Goal: Find specific page/section: Find specific page/section

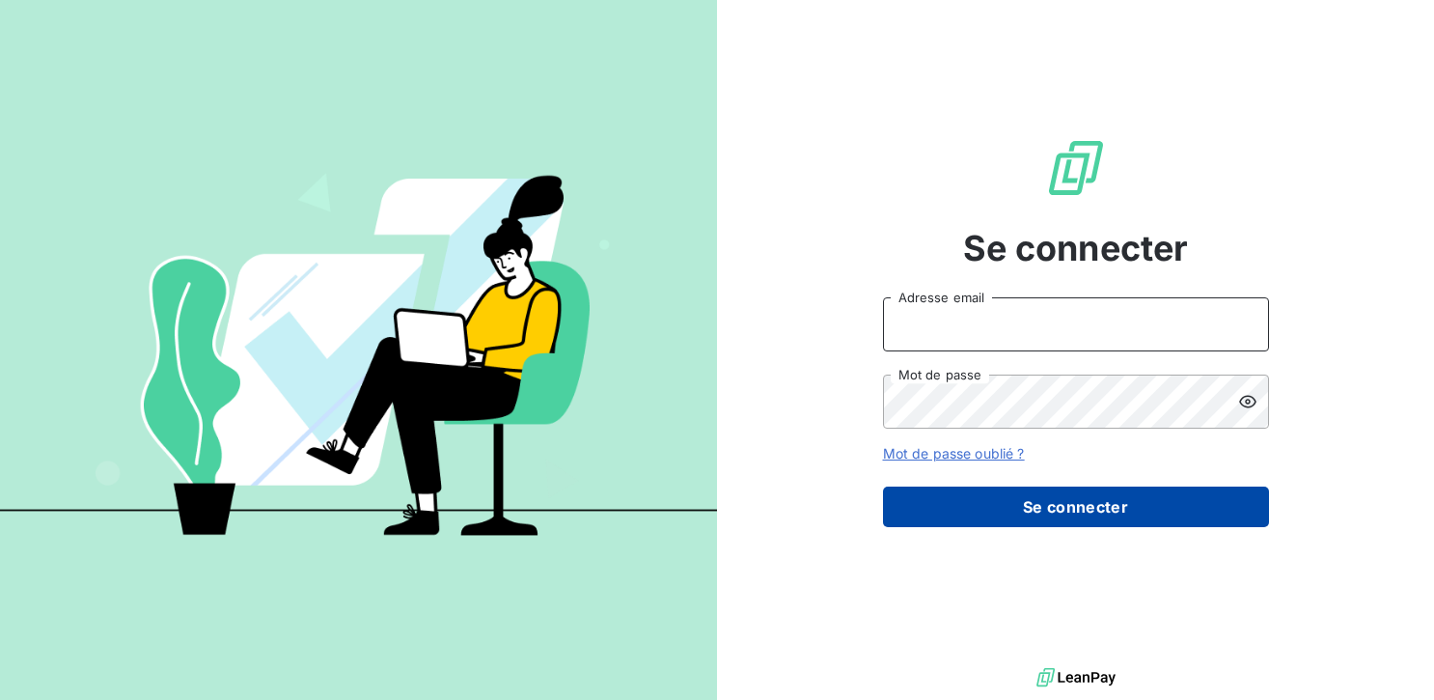
type input "[EMAIL_ADDRESS][DOMAIN_NAME]"
click at [1045, 496] on button "Se connecter" at bounding box center [1076, 506] width 386 height 41
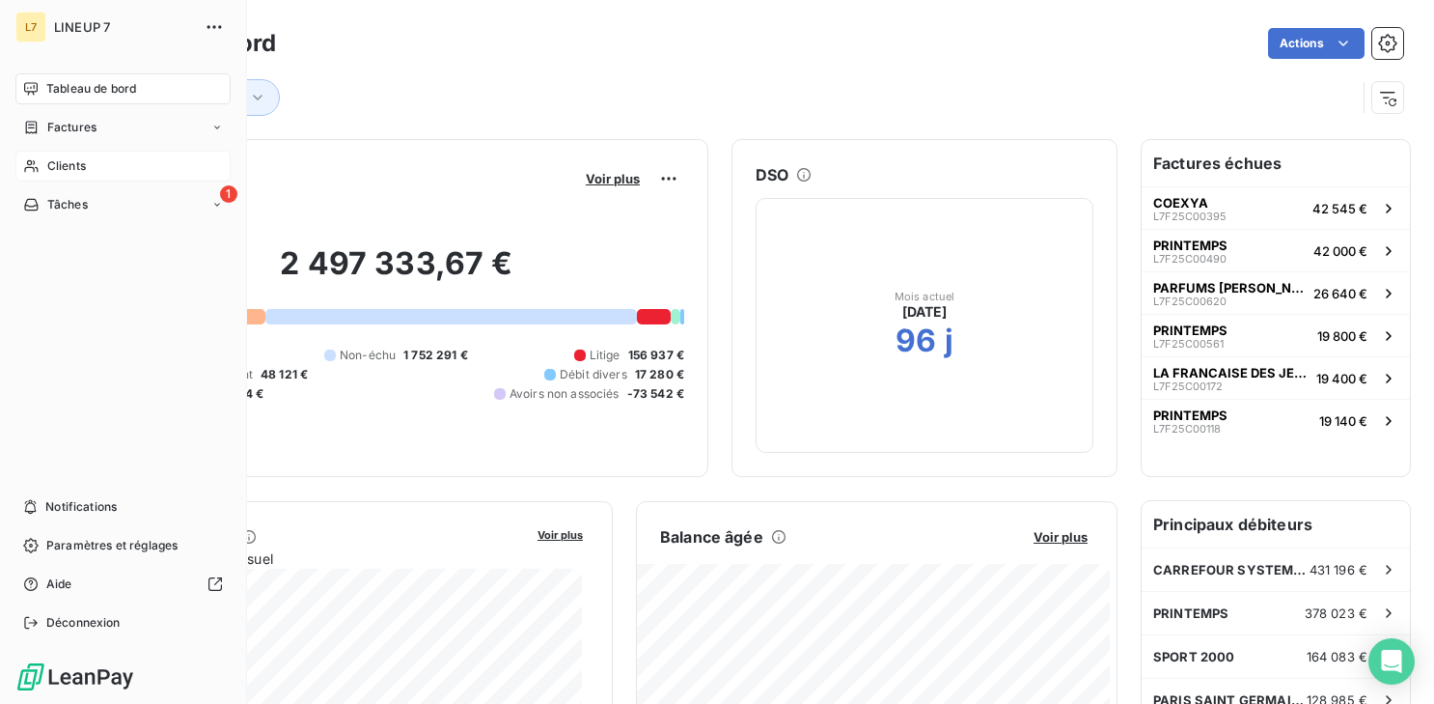
click at [62, 165] on span "Clients" at bounding box center [66, 165] width 39 height 17
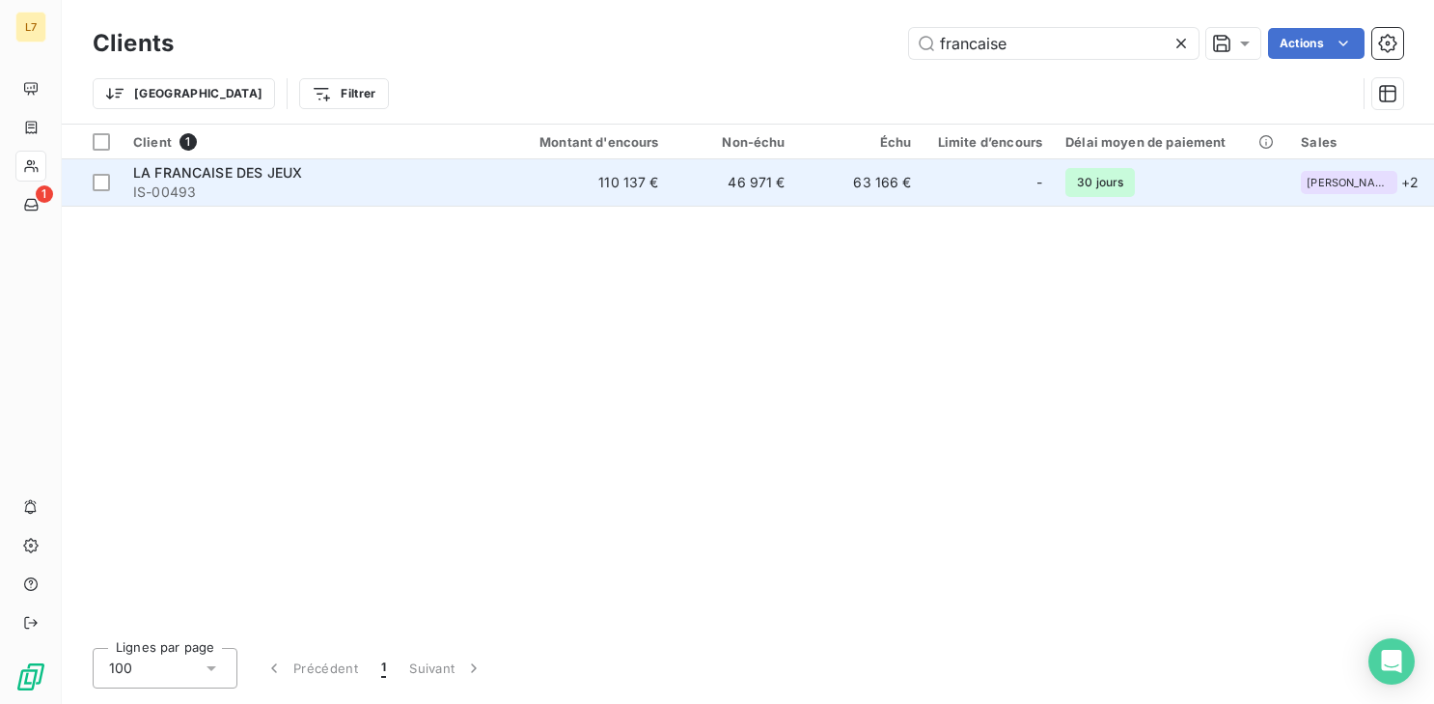
type input "francaise"
click at [249, 180] on div "LA FRANCAISE DES JEUX" at bounding box center [311, 172] width 356 height 19
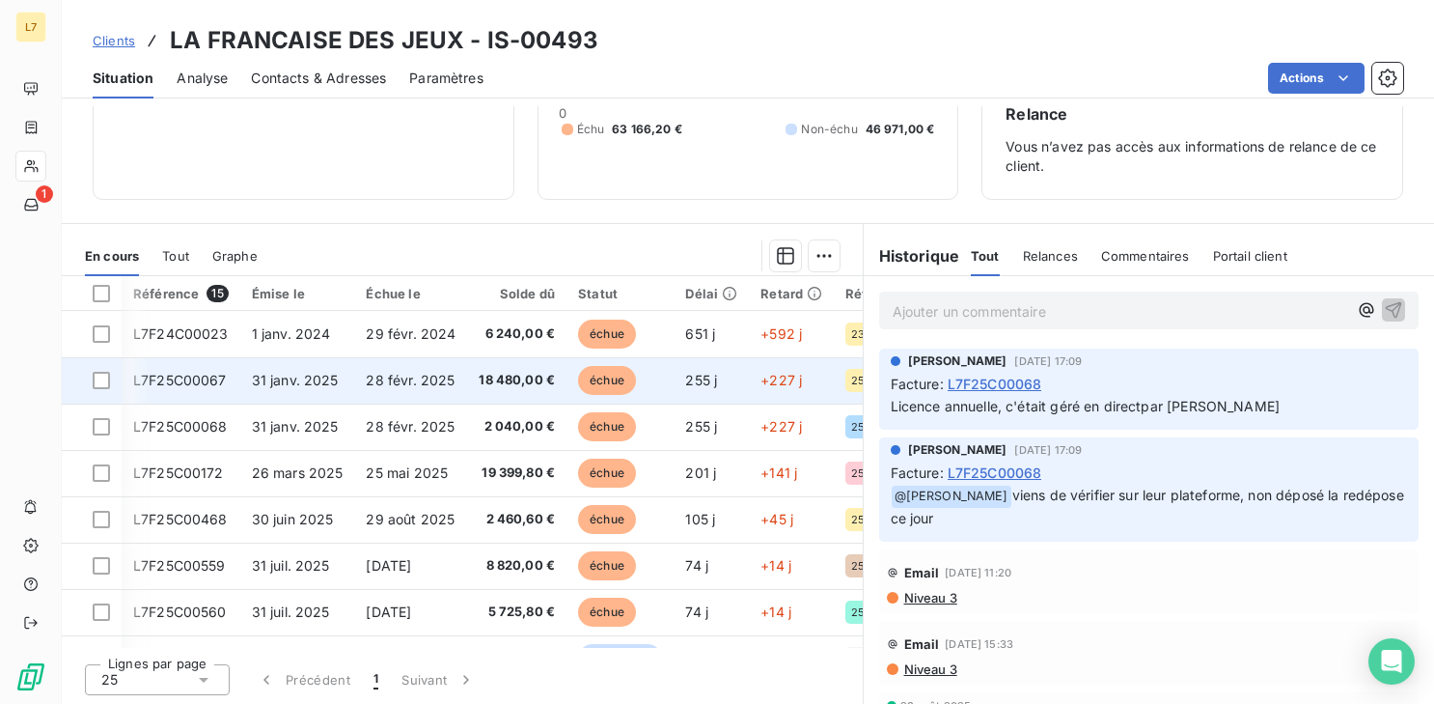
scroll to position [0, 227]
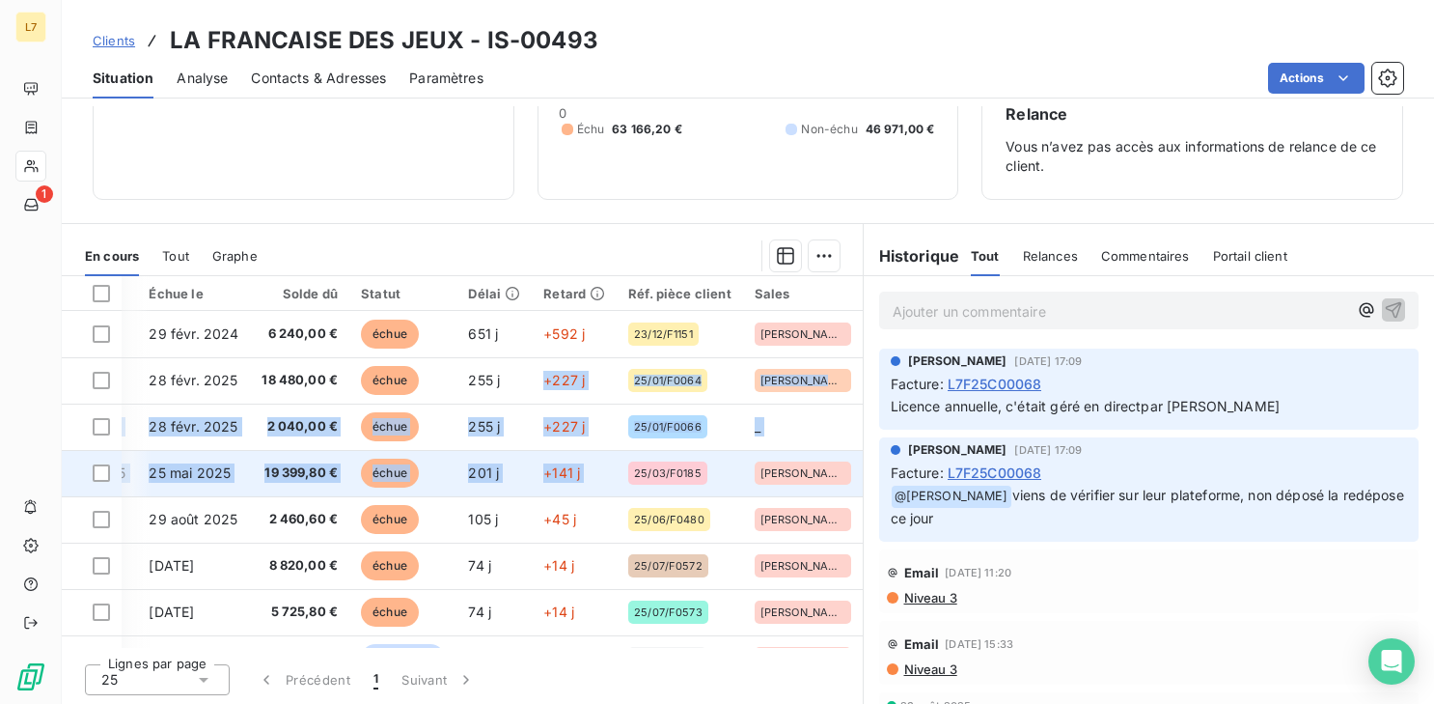
drag, startPoint x: 507, startPoint y: 374, endPoint x: 679, endPoint y: 450, distance: 188.4
click at [679, 450] on tbody "L7F24C00023 [DATE] [DATE] 6 240,00 € échue 651 j +592 j 23/12/F1151 [PERSON_NAM…" at bounding box center [354, 658] width 1018 height 695
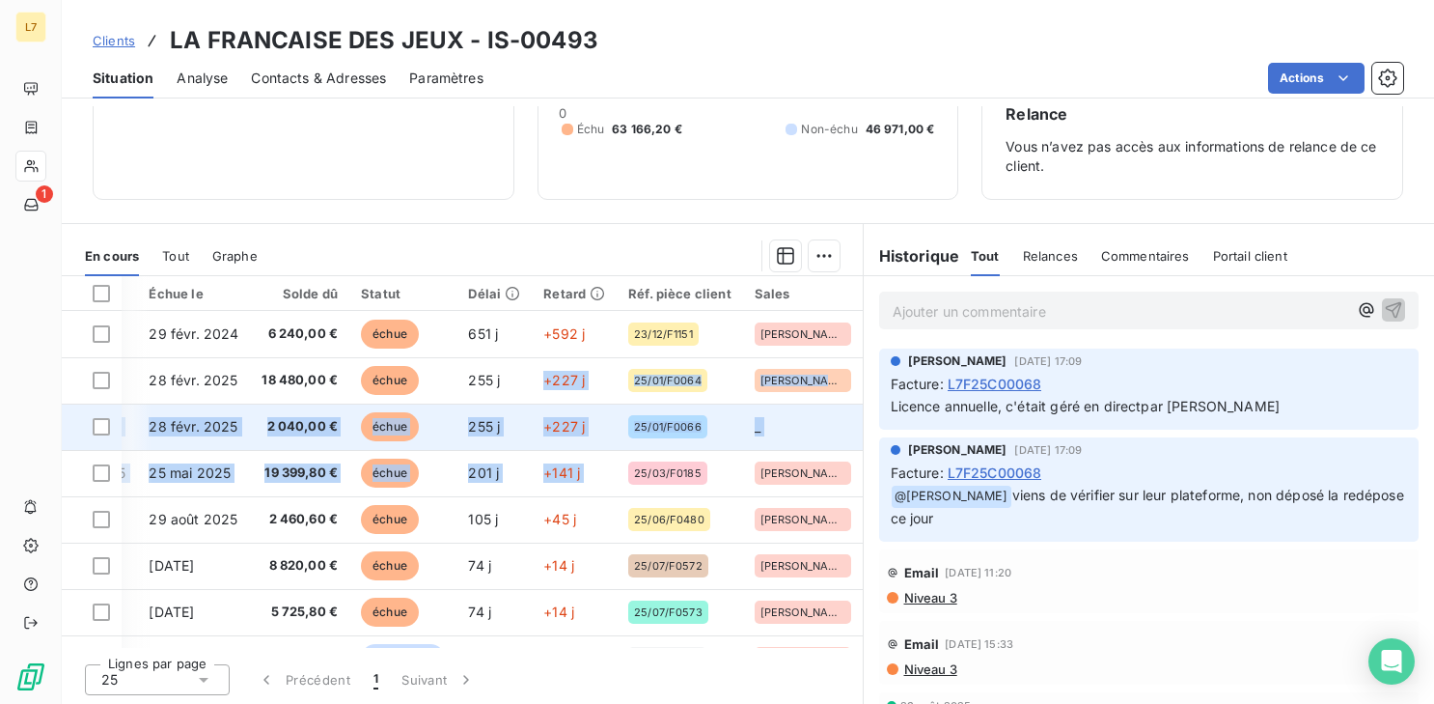
click at [778, 418] on td "_" at bounding box center [803, 426] width 120 height 46
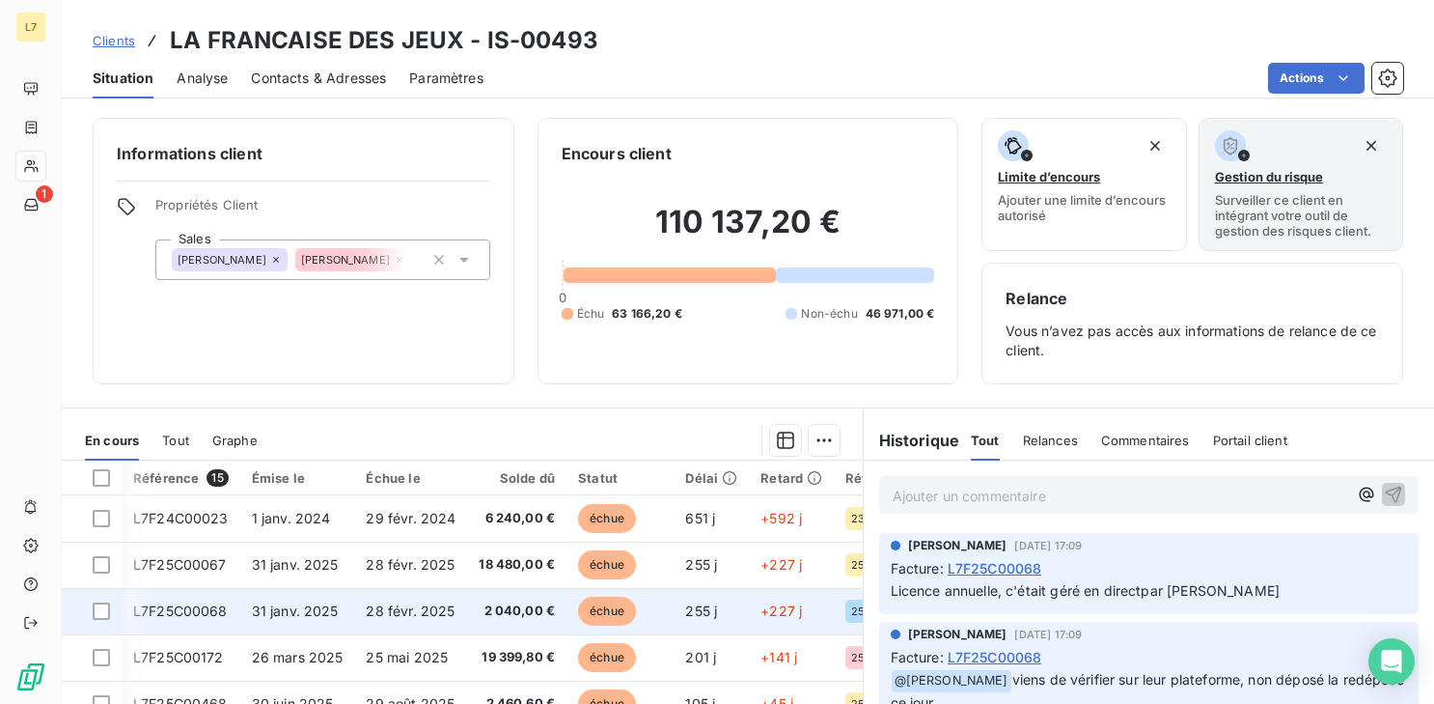
scroll to position [0, 227]
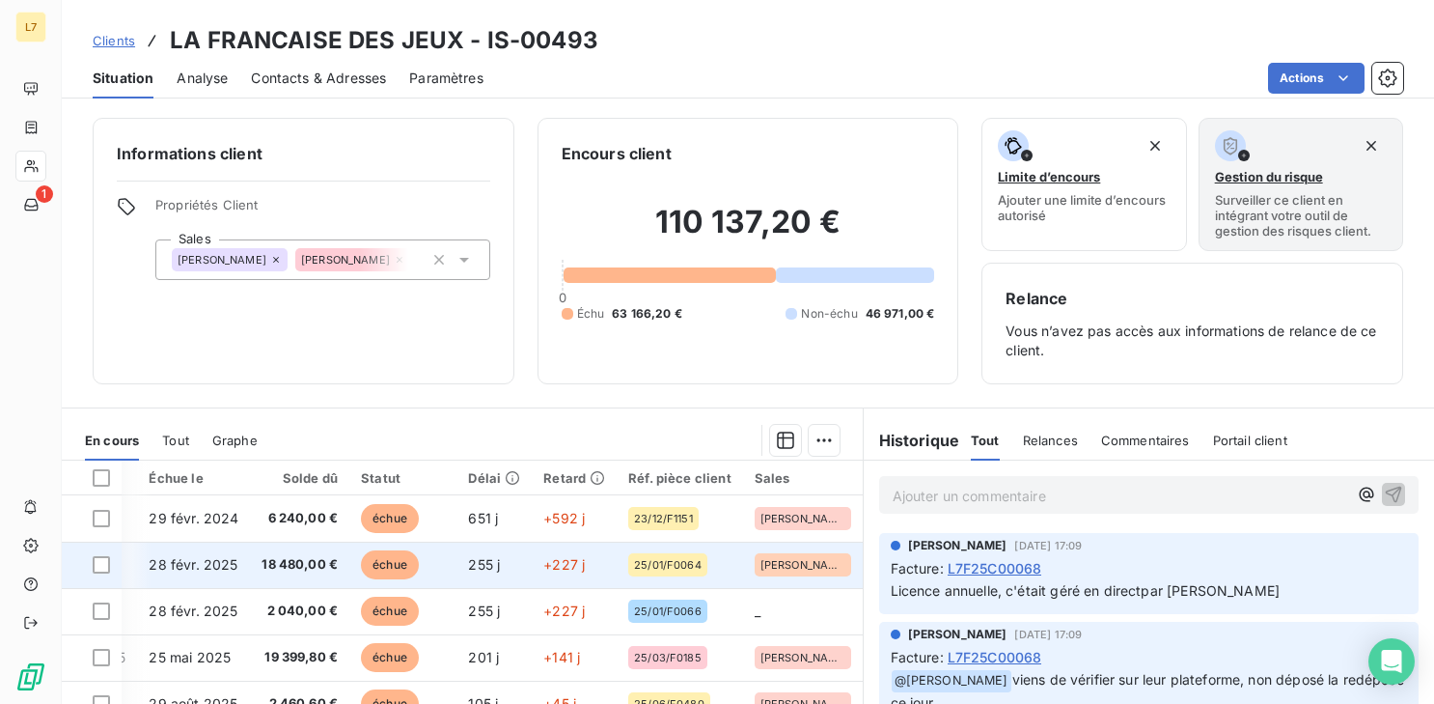
click at [780, 496] on span "[PERSON_NAME]" at bounding box center [802, 565] width 85 height 12
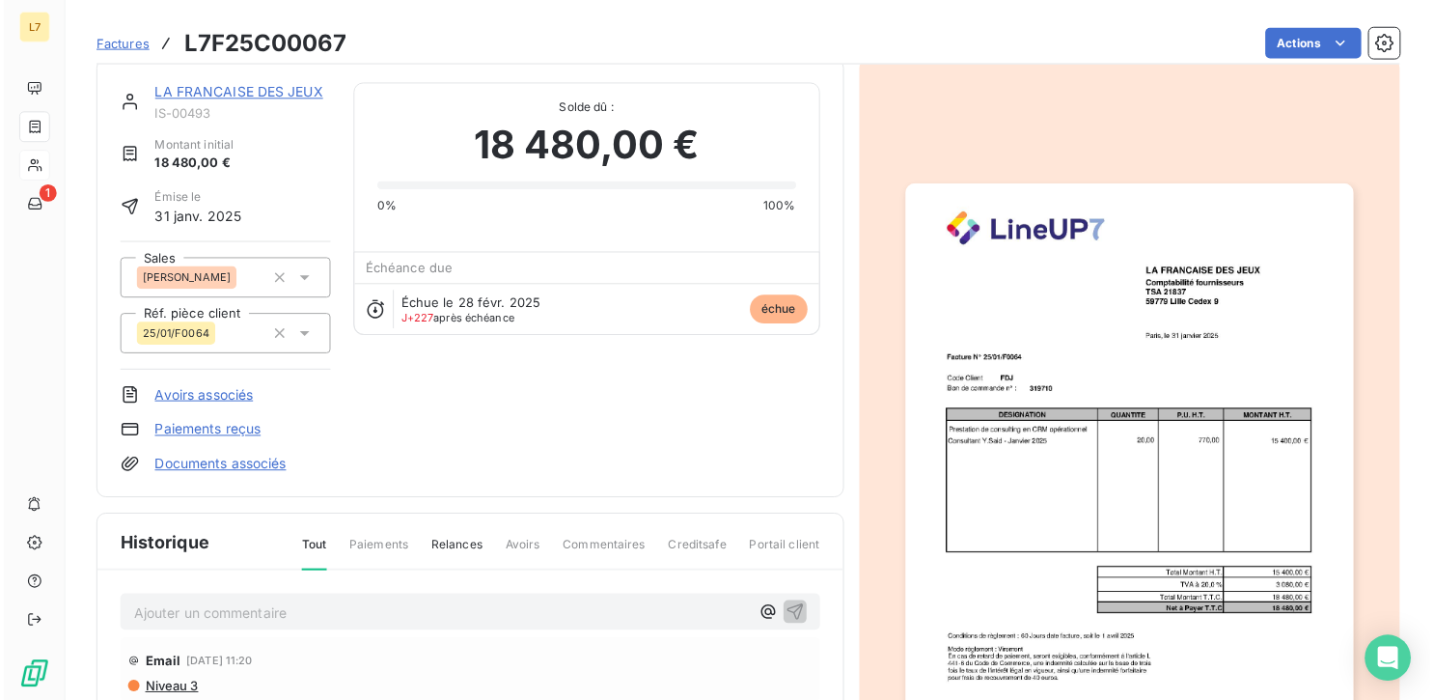
scroll to position [17, 0]
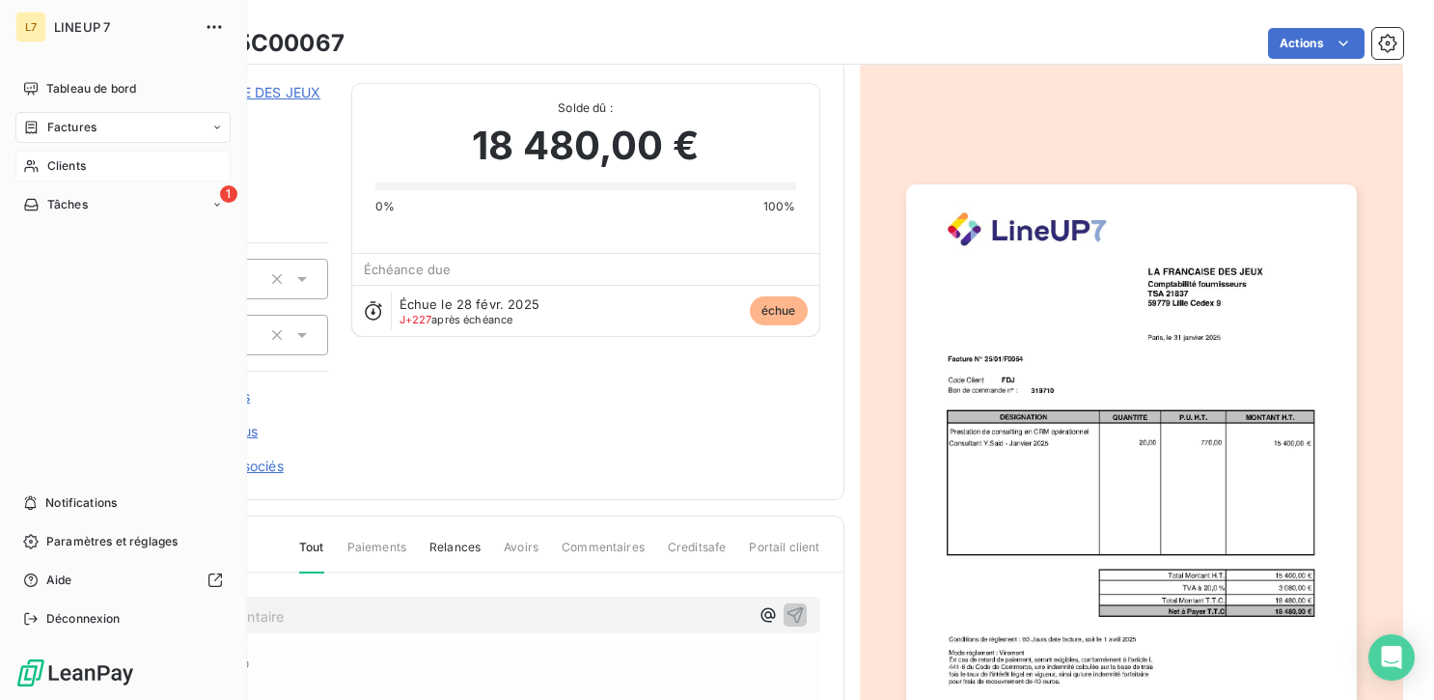
click at [85, 27] on span "LINEUP 7" at bounding box center [123, 26] width 139 height 15
click at [122, 91] on span "Tableau de bord" at bounding box center [91, 88] width 90 height 17
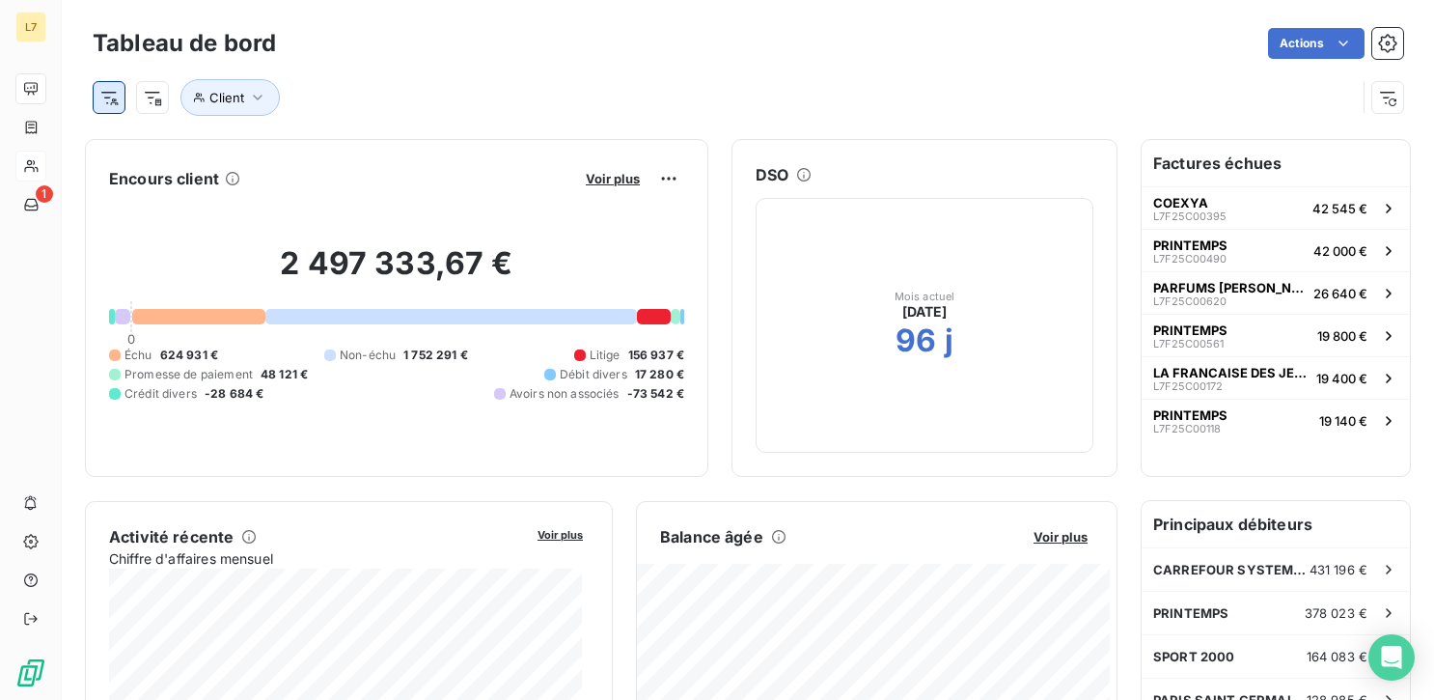
click at [110, 95] on html "L7 1 Tableau de bord Actions Client Encours client Voir plus 2 497 333,67 € 0 É…" at bounding box center [717, 350] width 1434 height 700
type input "[PERSON_NAME]"
click at [256, 101] on html "L7 1 Tableau de bord Actions Client Encours client Voir plus 2 497 333,67 € 0 É…" at bounding box center [717, 350] width 1434 height 700
click at [256, 101] on icon "button" at bounding box center [257, 97] width 19 height 19
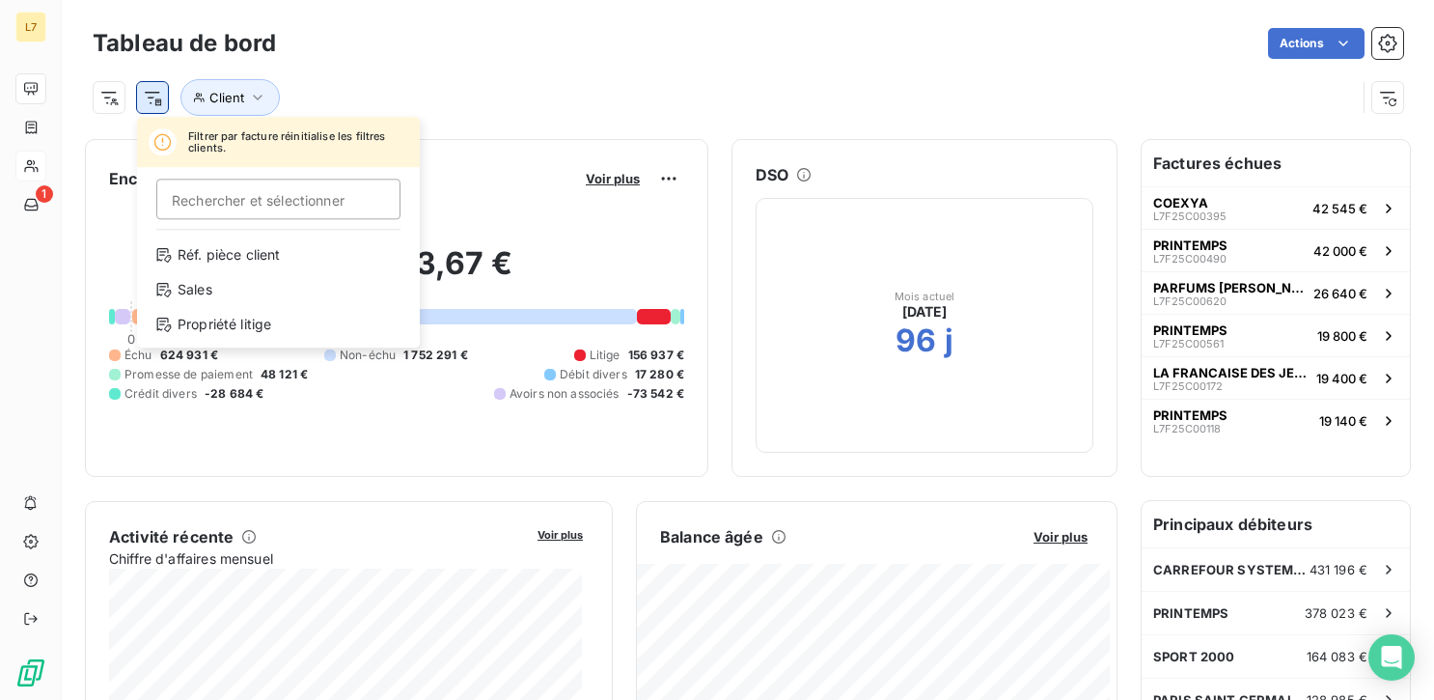
click at [151, 97] on html "L7 1 Tableau de bord Actions Filtrer par facture réinitialise les filtres clien…" at bounding box center [717, 350] width 1434 height 700
click at [113, 90] on html "L7 1 Tableau de bord Actions Filtrer par facture réinitialise les filtres clien…" at bounding box center [717, 350] width 1434 height 700
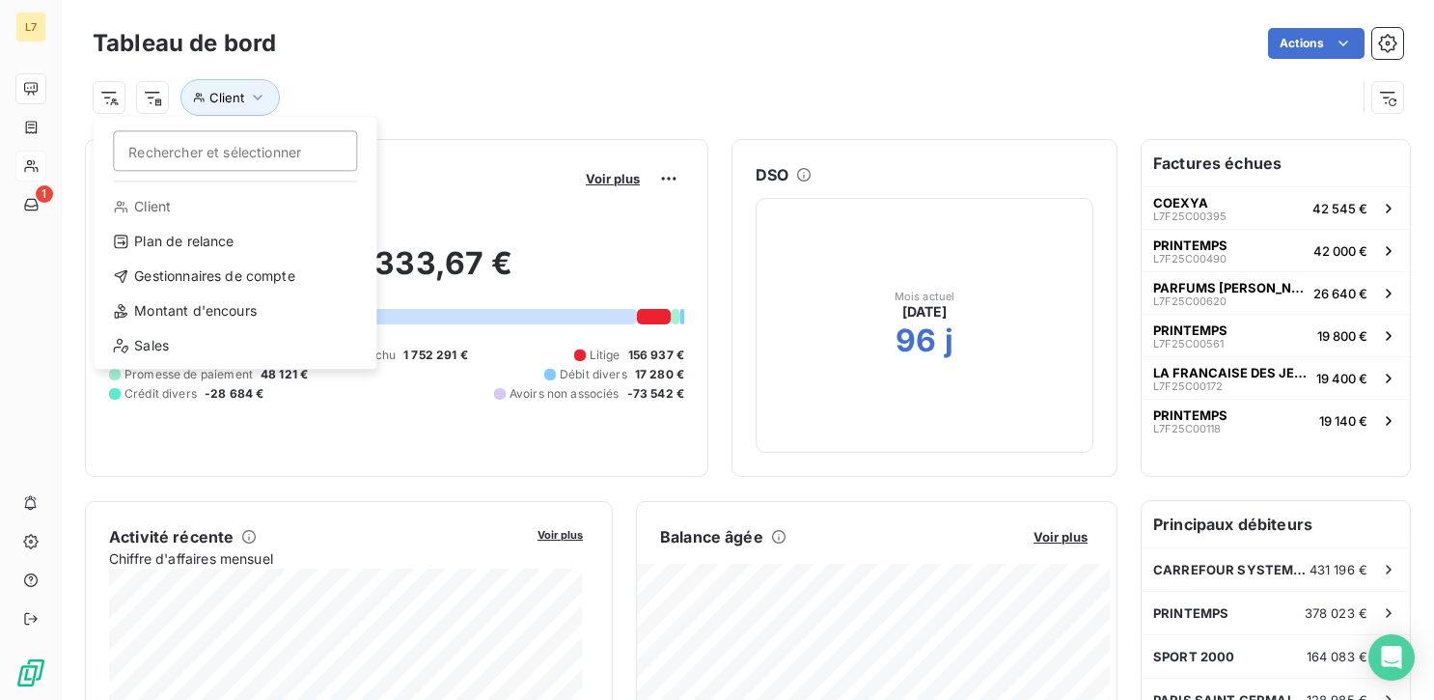
click at [113, 90] on html "L7 1 Tableau de bord Actions Rechercher et sélectionner Client Plan de relance …" at bounding box center [717, 350] width 1434 height 700
click at [159, 348] on div "Sales" at bounding box center [234, 345] width 267 height 31
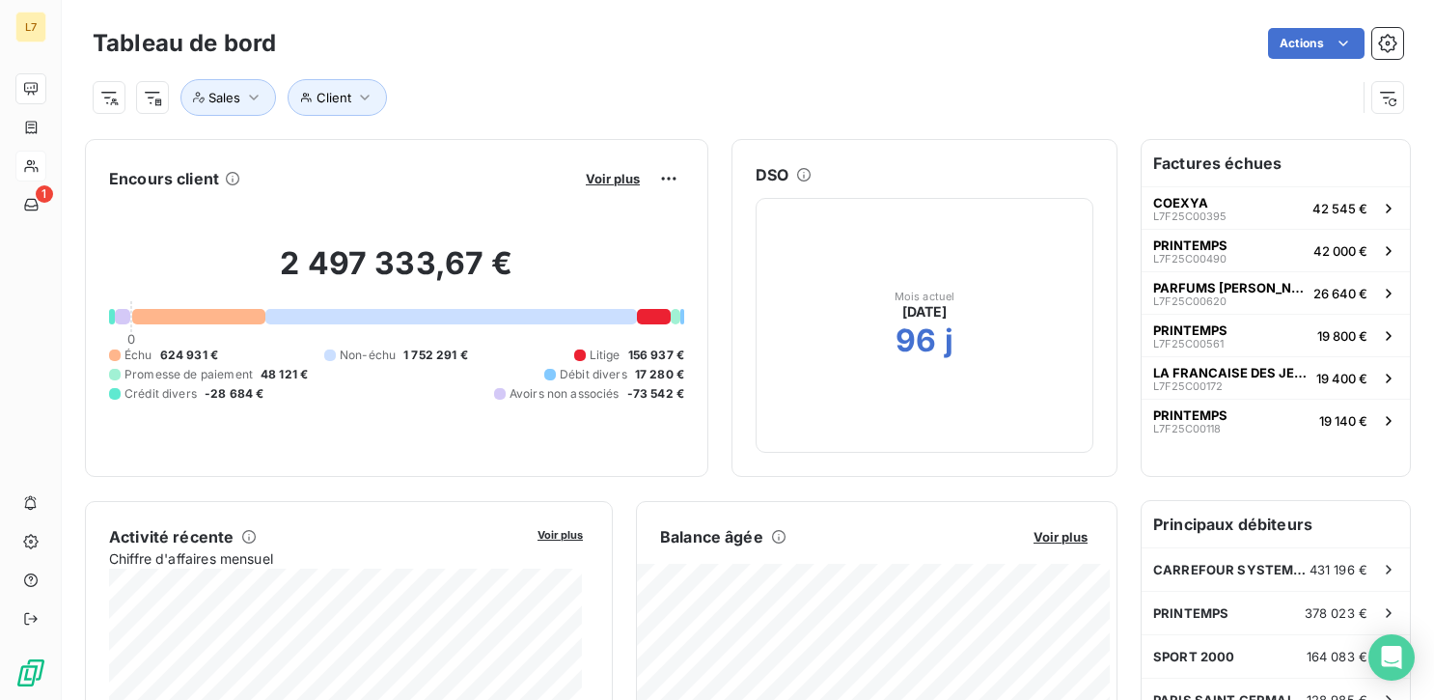
click at [571, 72] on div "Client Sales" at bounding box center [748, 90] width 1311 height 52
click at [236, 107] on button "Sales" at bounding box center [228, 97] width 96 height 37
click at [457, 157] on div at bounding box center [536, 147] width 278 height 41
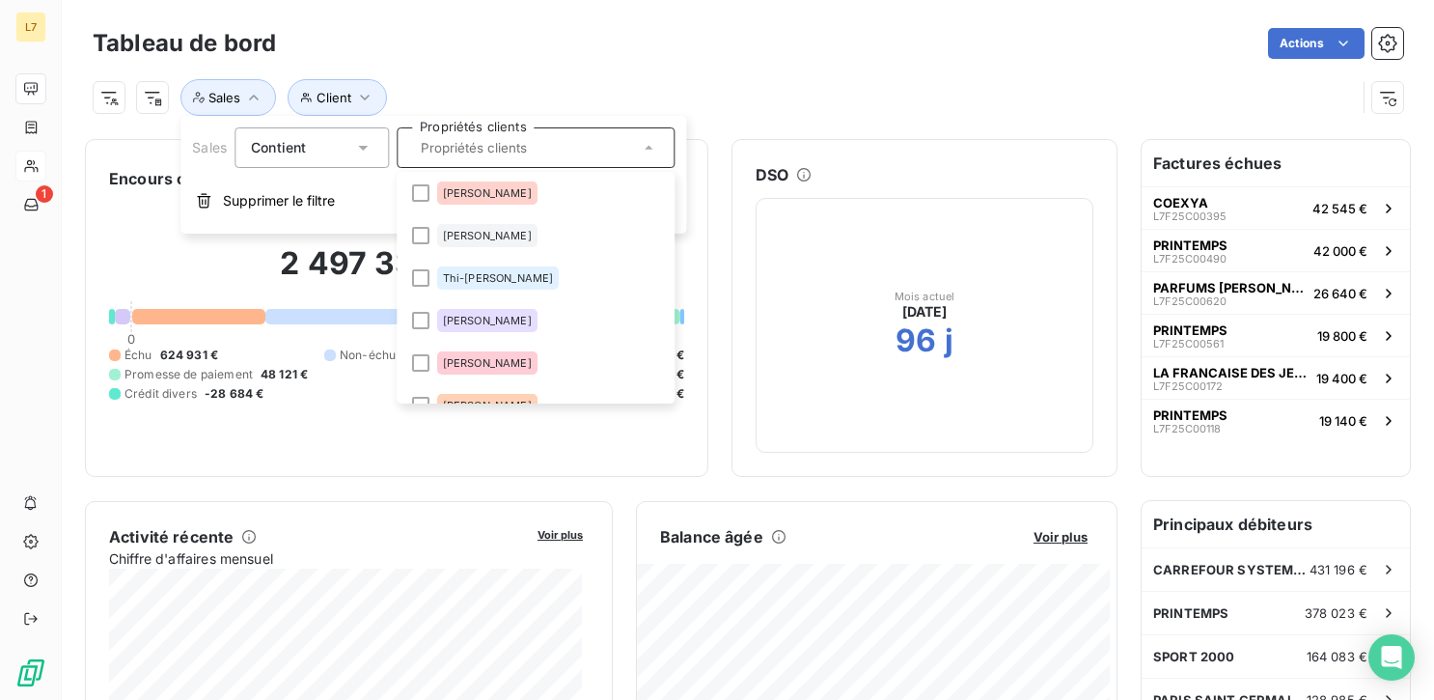
scroll to position [238, 0]
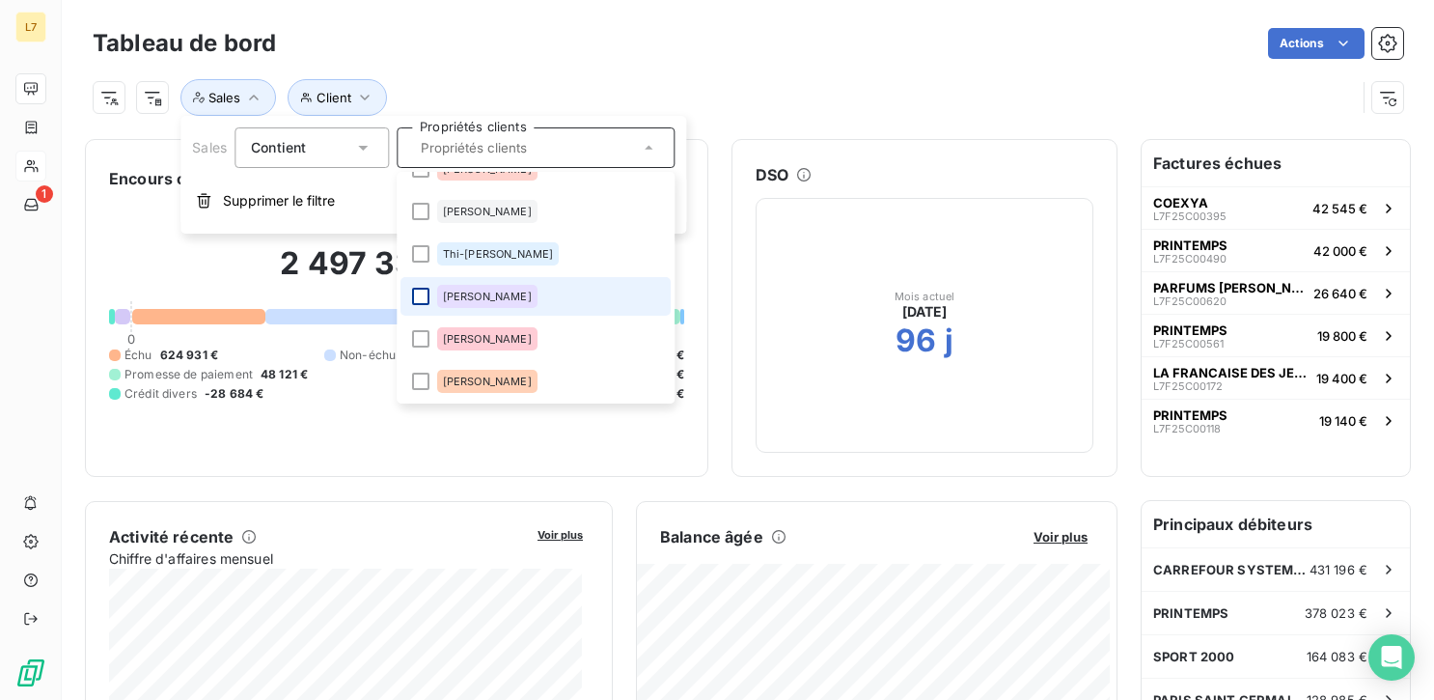
click at [422, 294] on div at bounding box center [420, 296] width 17 height 17
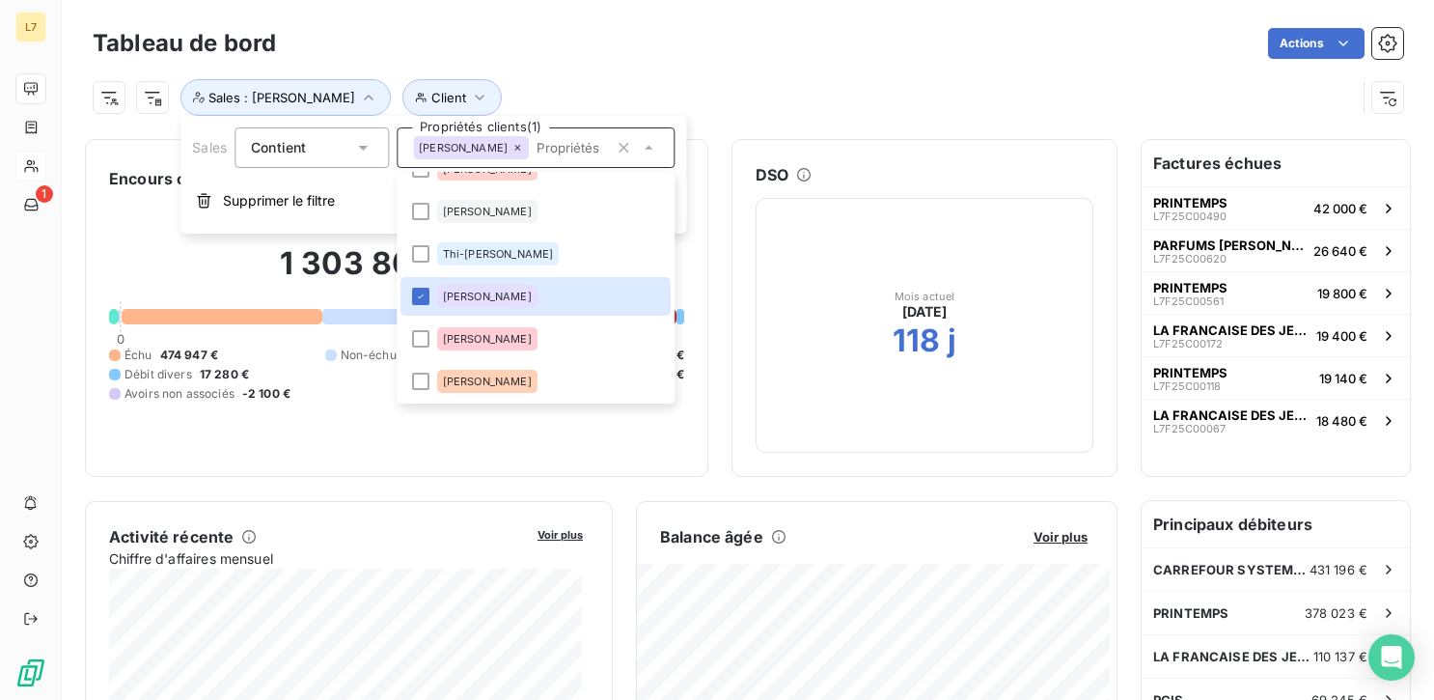
click at [287, 438] on div "1 303 803,24 € 0 Échu 474 947 € Non-échu 689 036 € Litige 148 228 € Débit diver…" at bounding box center [396, 323] width 575 height 259
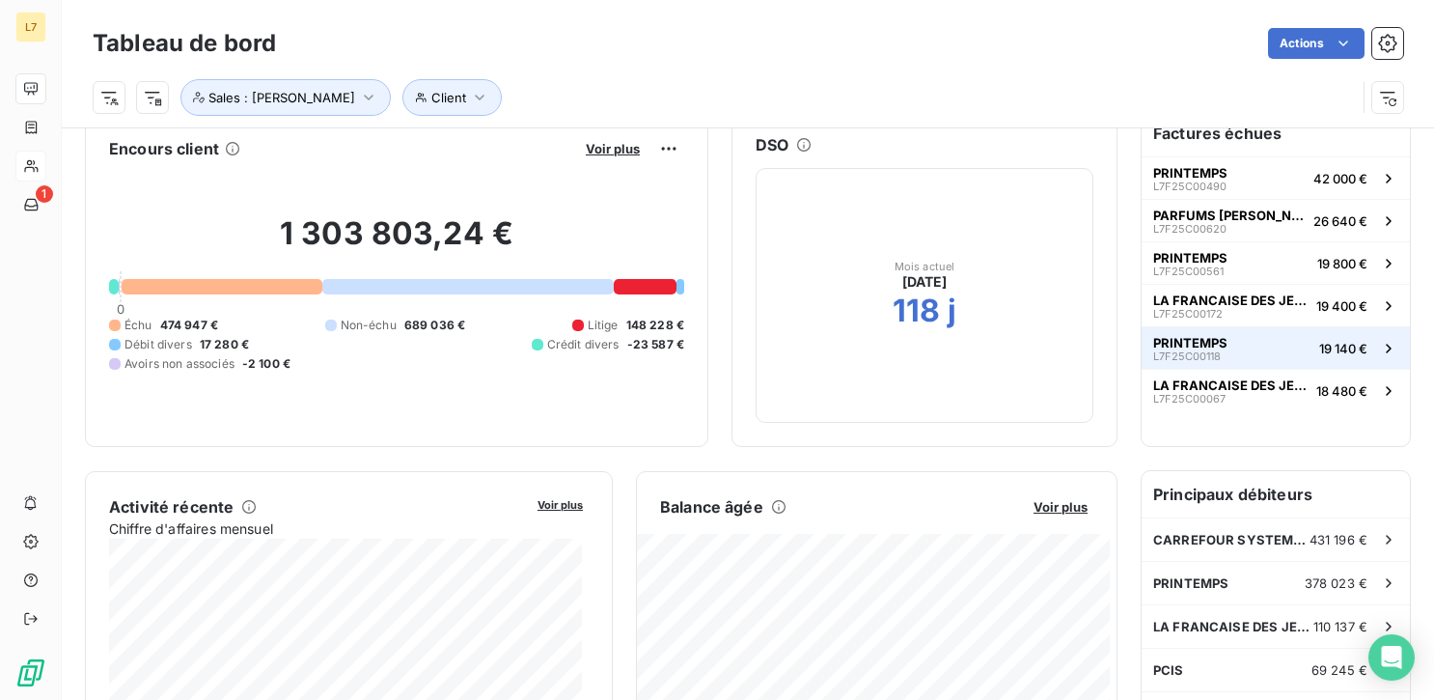
scroll to position [29, 0]
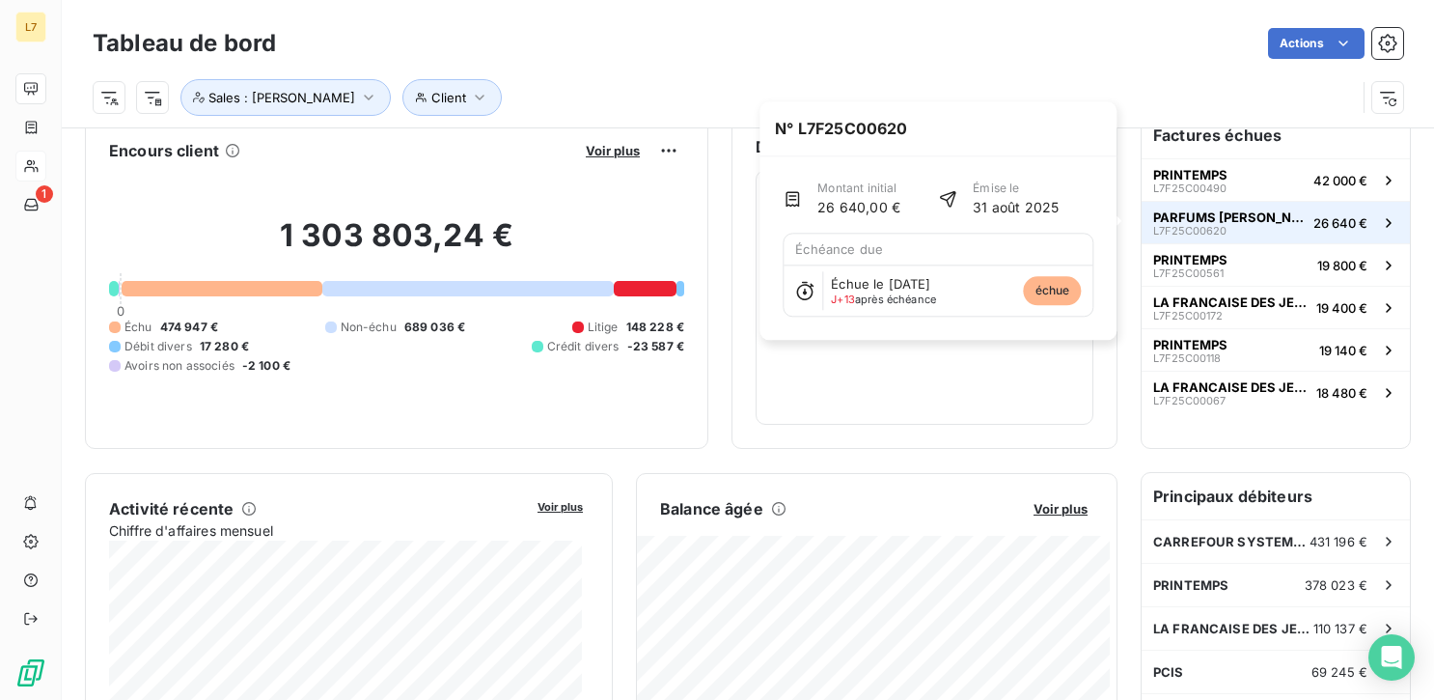
click at [1227, 224] on div "PARFUMS [PERSON_NAME] L7F25C00620" at bounding box center [1229, 222] width 152 height 27
